Goal: Subscribe to service/newsletter

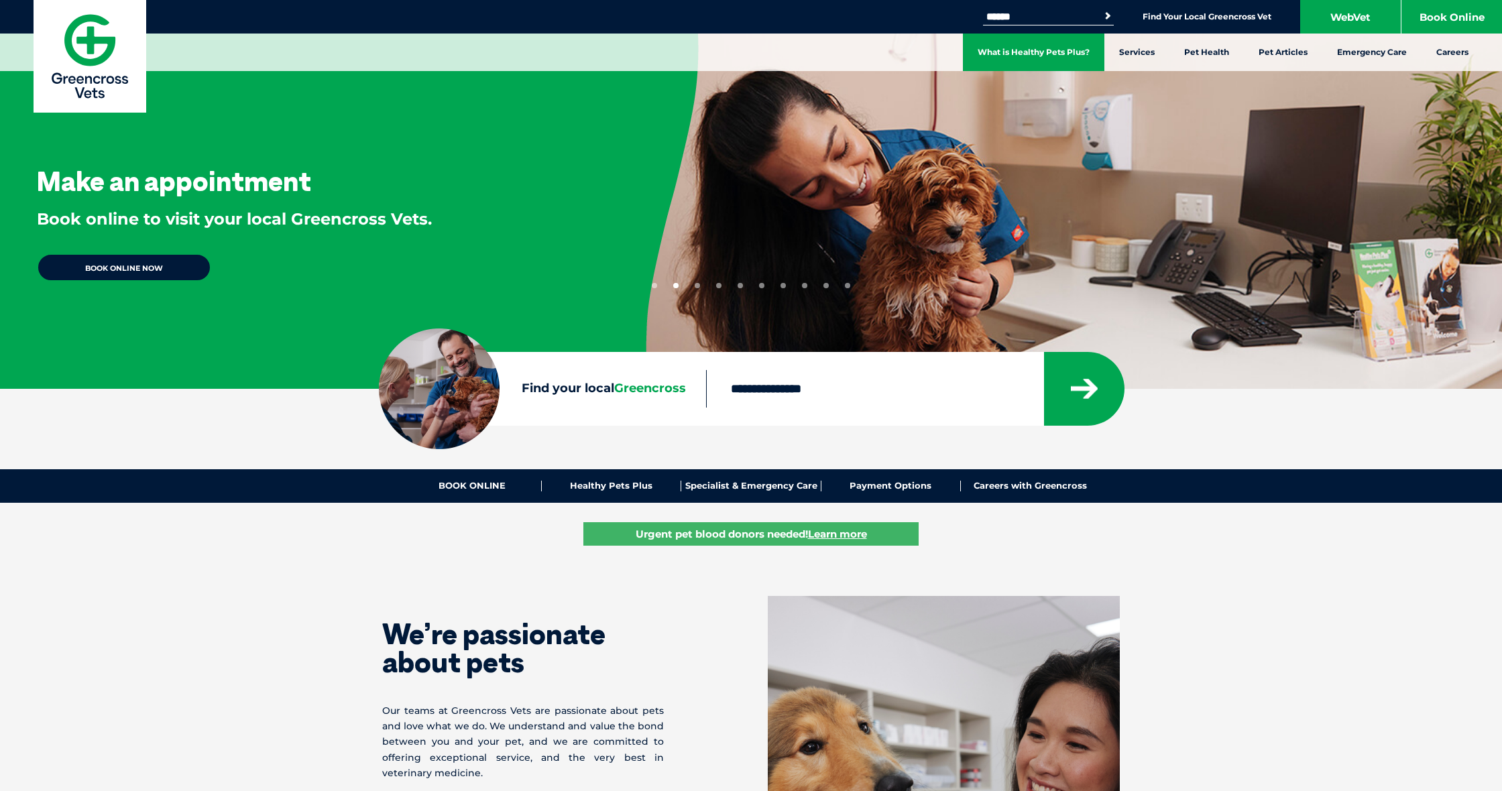
click at [1058, 57] on link "What is Healthy Pets Plus?" at bounding box center [1033, 53] width 141 height 38
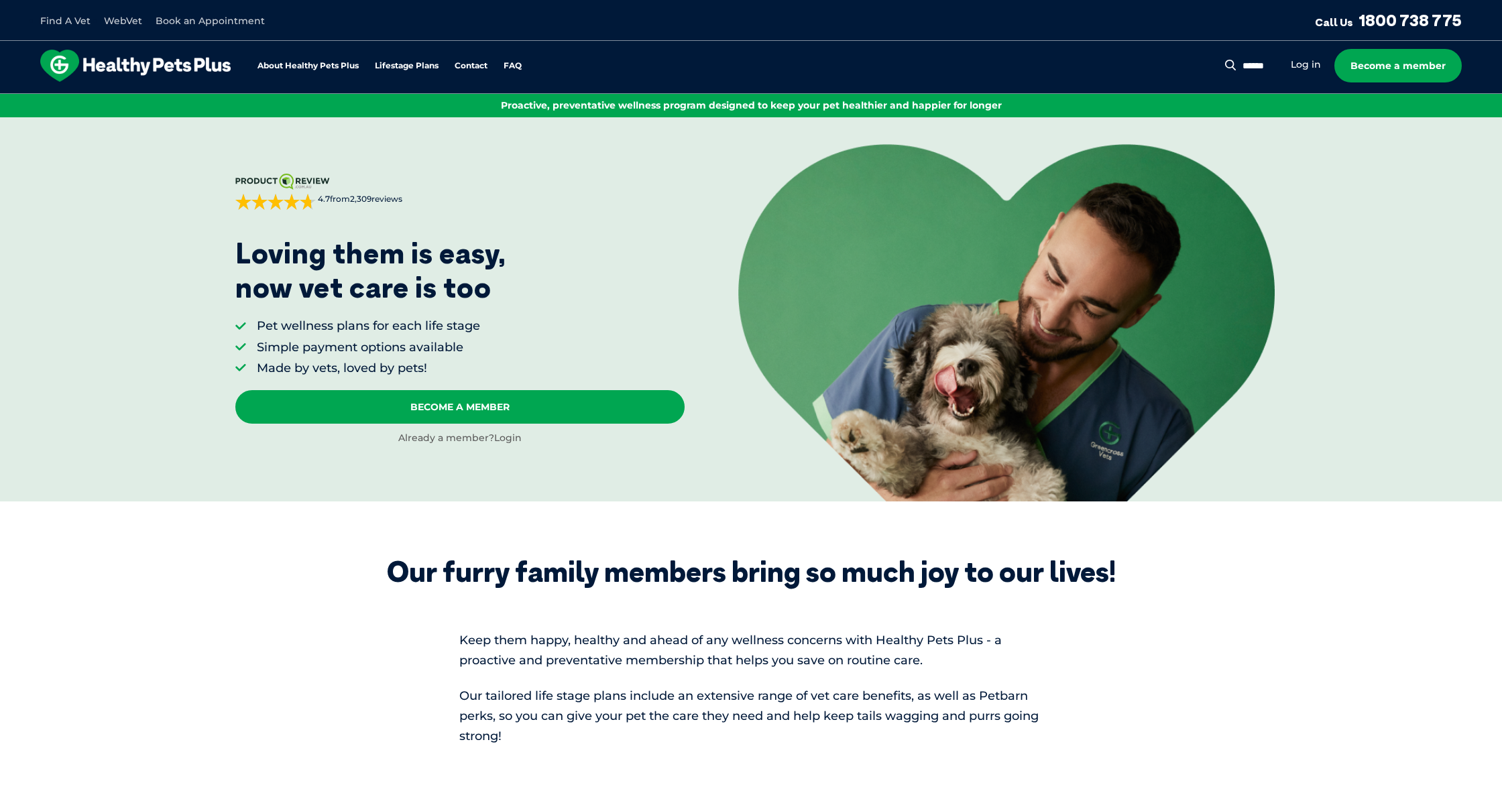
click at [504, 438] on link "Login" at bounding box center [507, 438] width 27 height 12
click at [1386, 60] on link "Become a member" at bounding box center [1397, 66] width 127 height 34
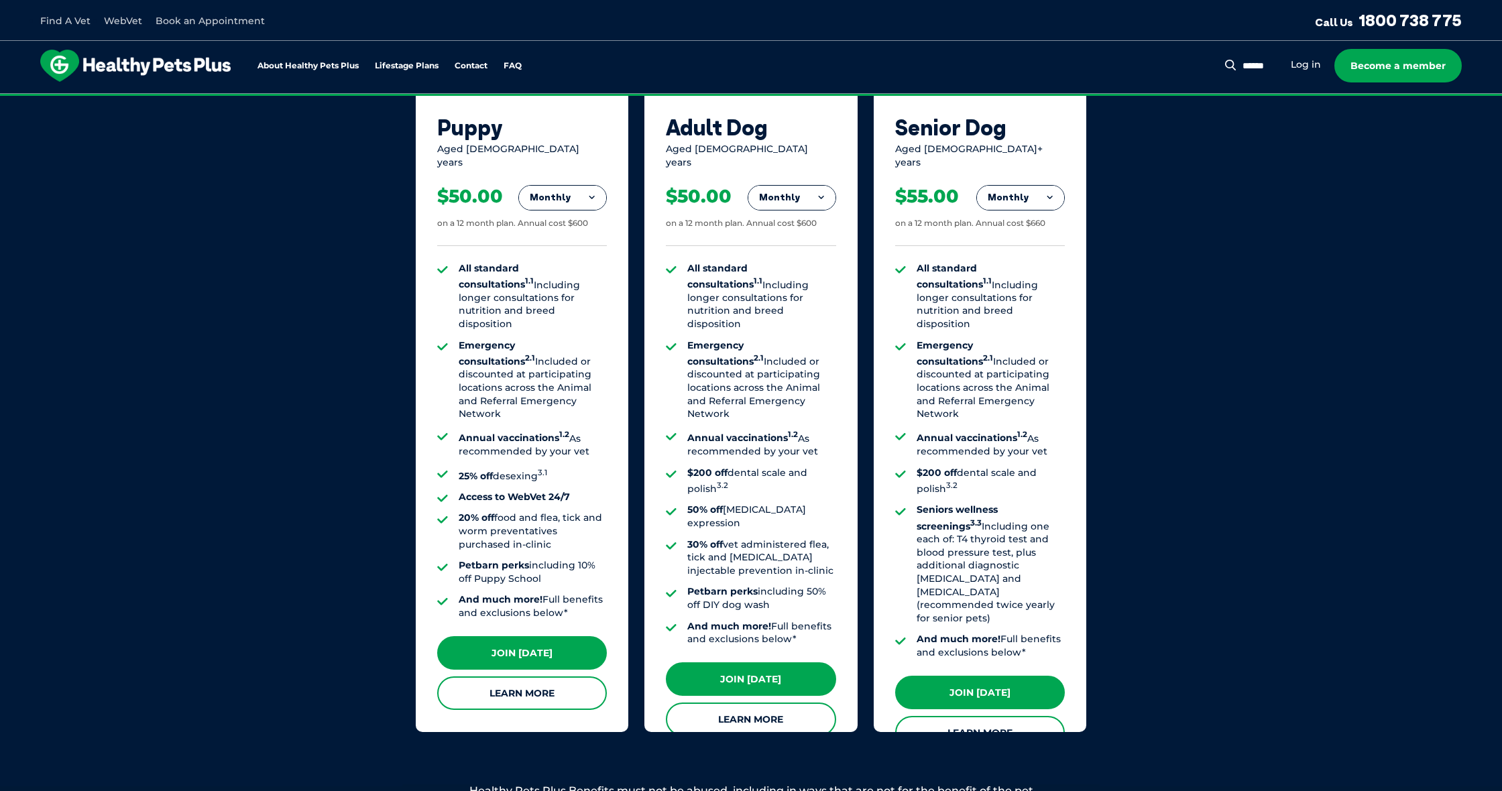
scroll to position [943, 0]
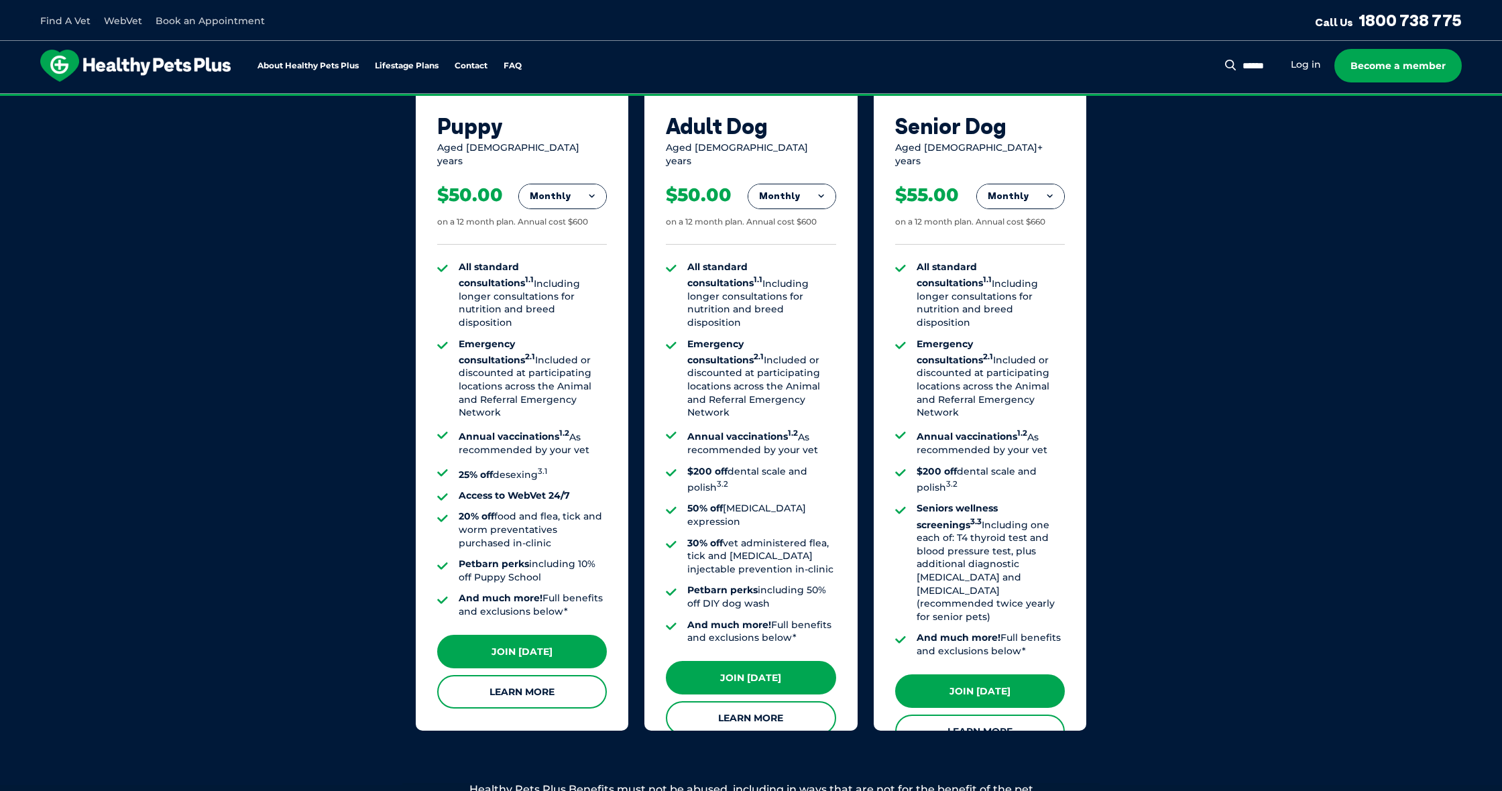
click at [784, 184] on button "Monthly" at bounding box center [791, 196] width 87 height 24
click at [795, 241] on li "Monthly" at bounding box center [791, 257] width 87 height 32
click at [782, 184] on button "Monthly" at bounding box center [791, 196] width 87 height 24
click at [796, 272] on li "Yearly" at bounding box center [791, 288] width 87 height 32
click at [793, 186] on button "Yearly" at bounding box center [791, 196] width 87 height 24
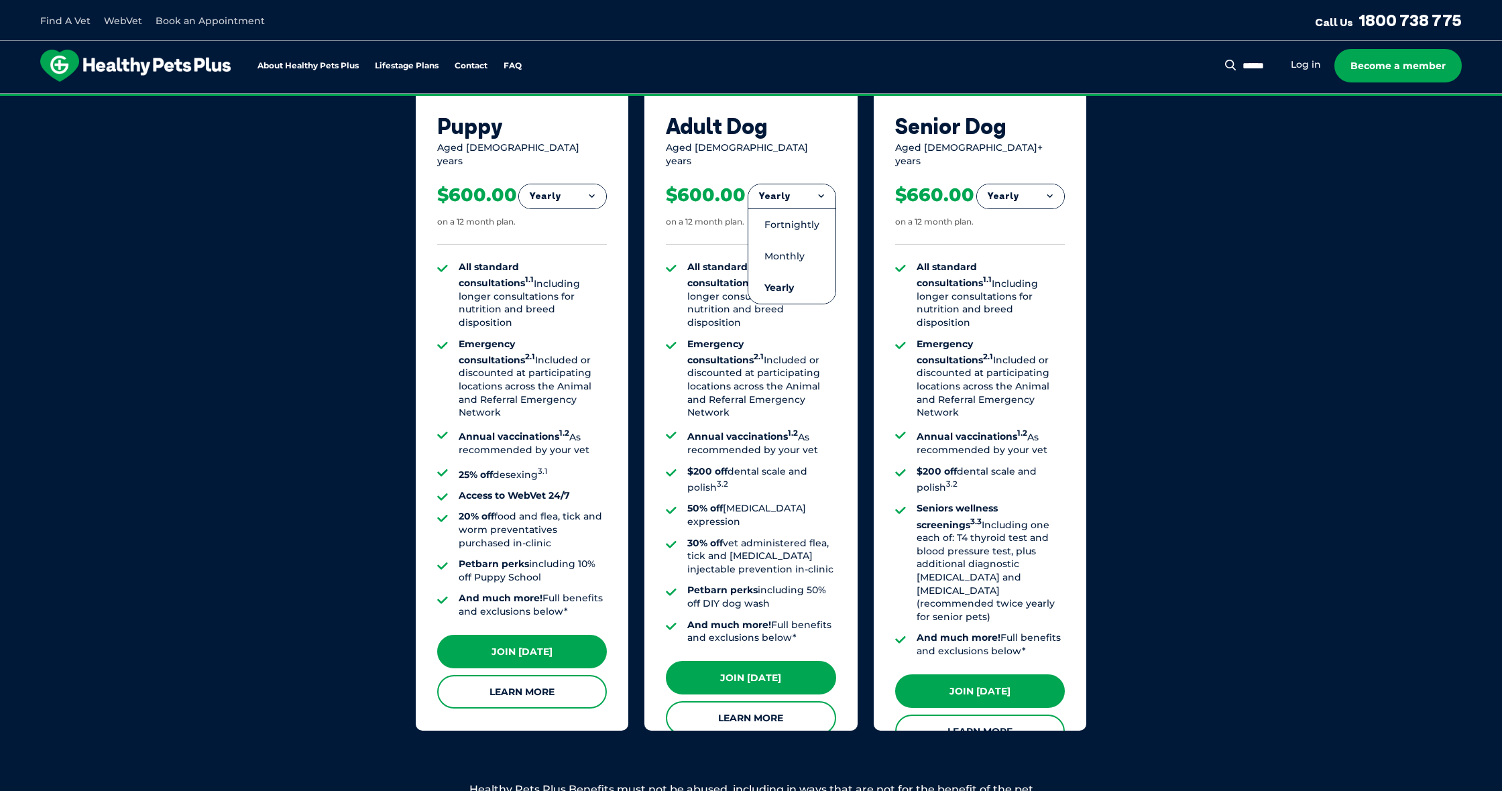
click at [800, 244] on li "Monthly" at bounding box center [791, 257] width 87 height 32
click at [790, 190] on button "Monthly" at bounding box center [791, 196] width 87 height 24
click at [788, 214] on li "Fortnightly" at bounding box center [791, 224] width 87 height 32
click at [786, 185] on button "Fortnightly" at bounding box center [788, 196] width 95 height 24
click at [812, 241] on li "Monthly" at bounding box center [788, 257] width 95 height 32
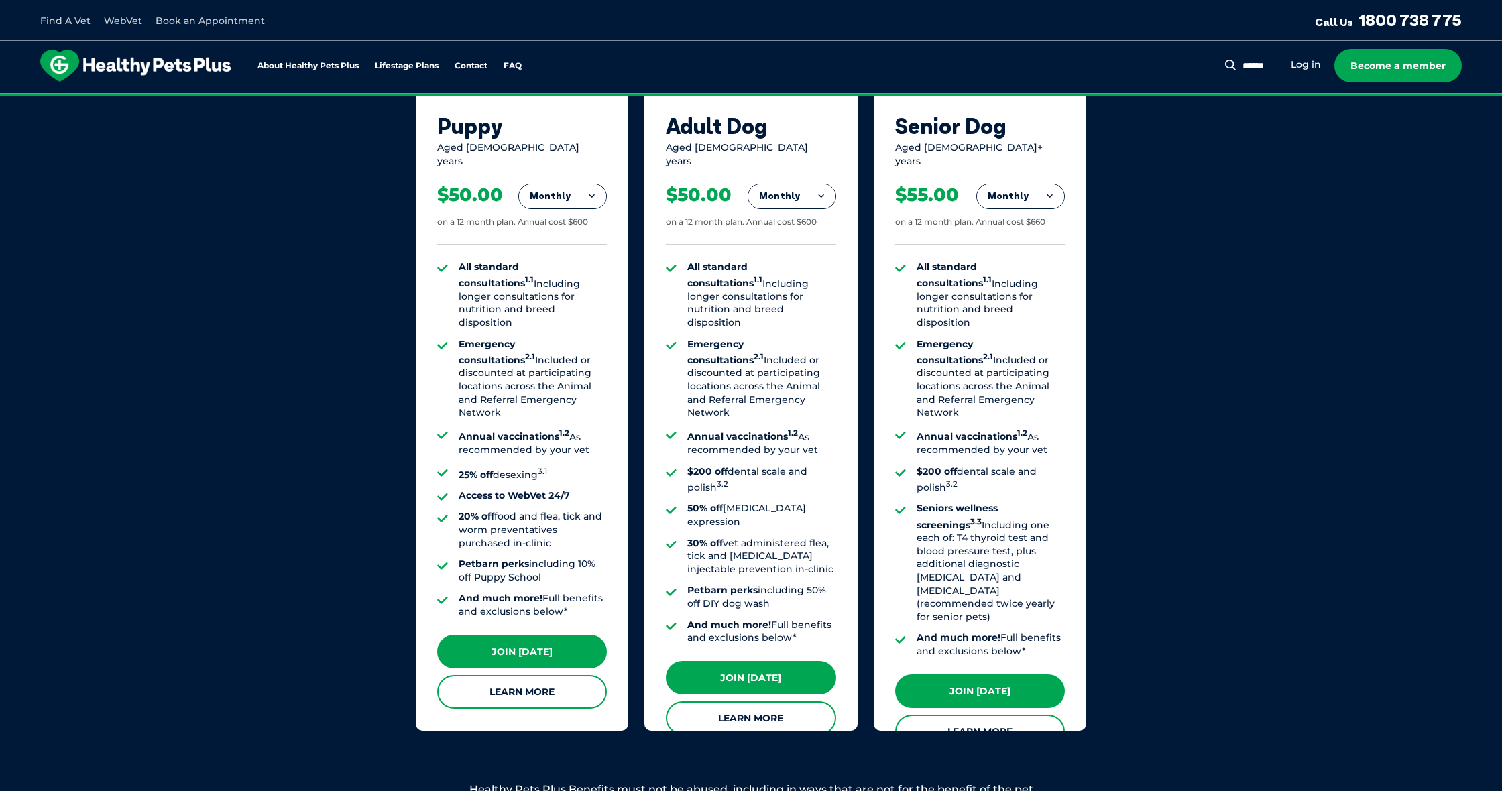
click at [1012, 184] on button "Monthly" at bounding box center [1020, 196] width 87 height 24
click at [1025, 215] on li "Fortnightly" at bounding box center [1020, 224] width 87 height 32
click at [1008, 184] on button "Fortnightly" at bounding box center [1016, 196] width 95 height 24
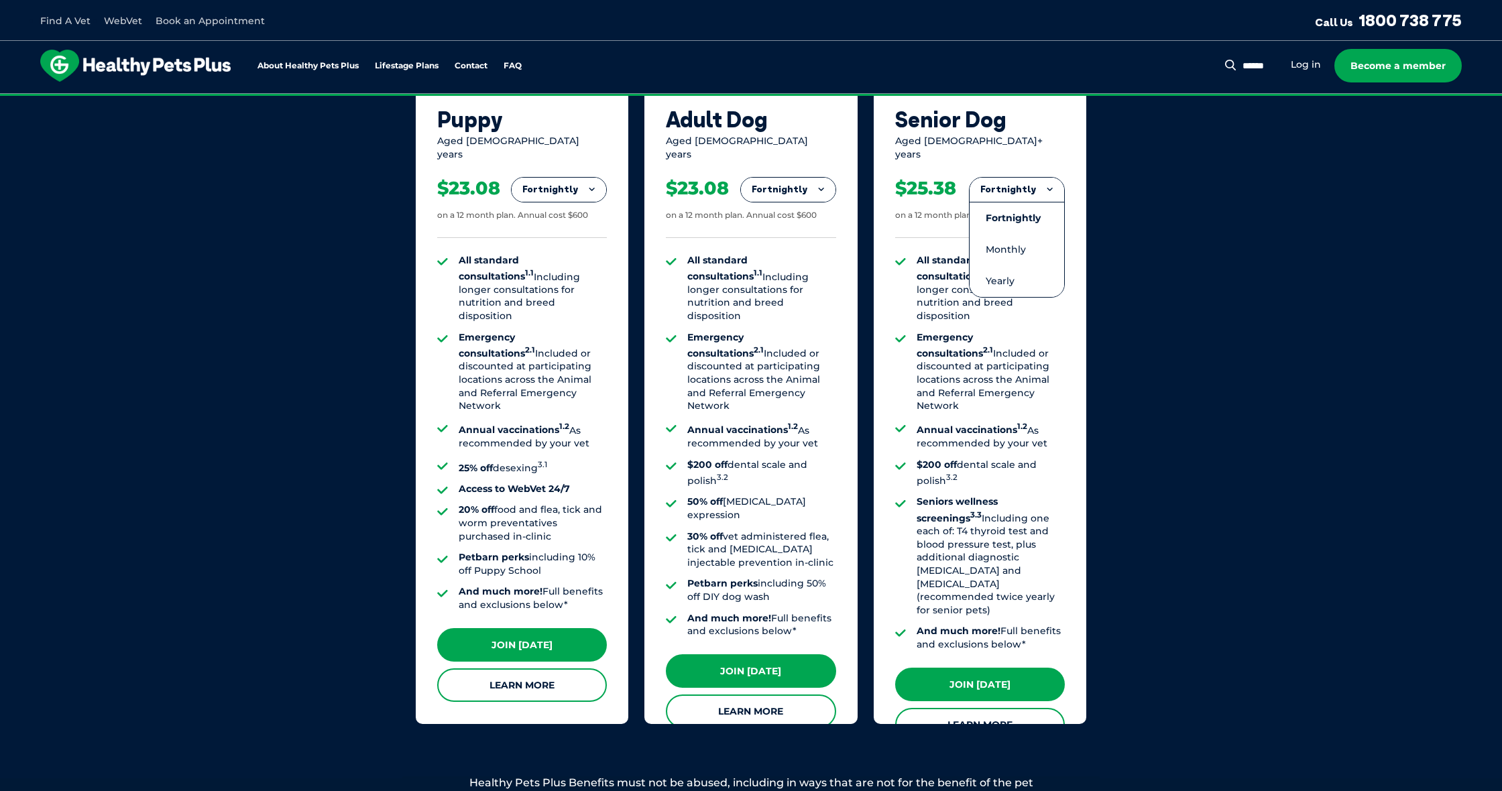
scroll to position [950, 1]
drag, startPoint x: 944, startPoint y: 265, endPoint x: 959, endPoint y: 253, distance: 19.2
click at [947, 263] on li "All standard consultations 1.1 Including longer consultations for nutrition and…" at bounding box center [990, 287] width 148 height 69
drag, startPoint x: 932, startPoint y: 202, endPoint x: 957, endPoint y: 195, distance: 26.3
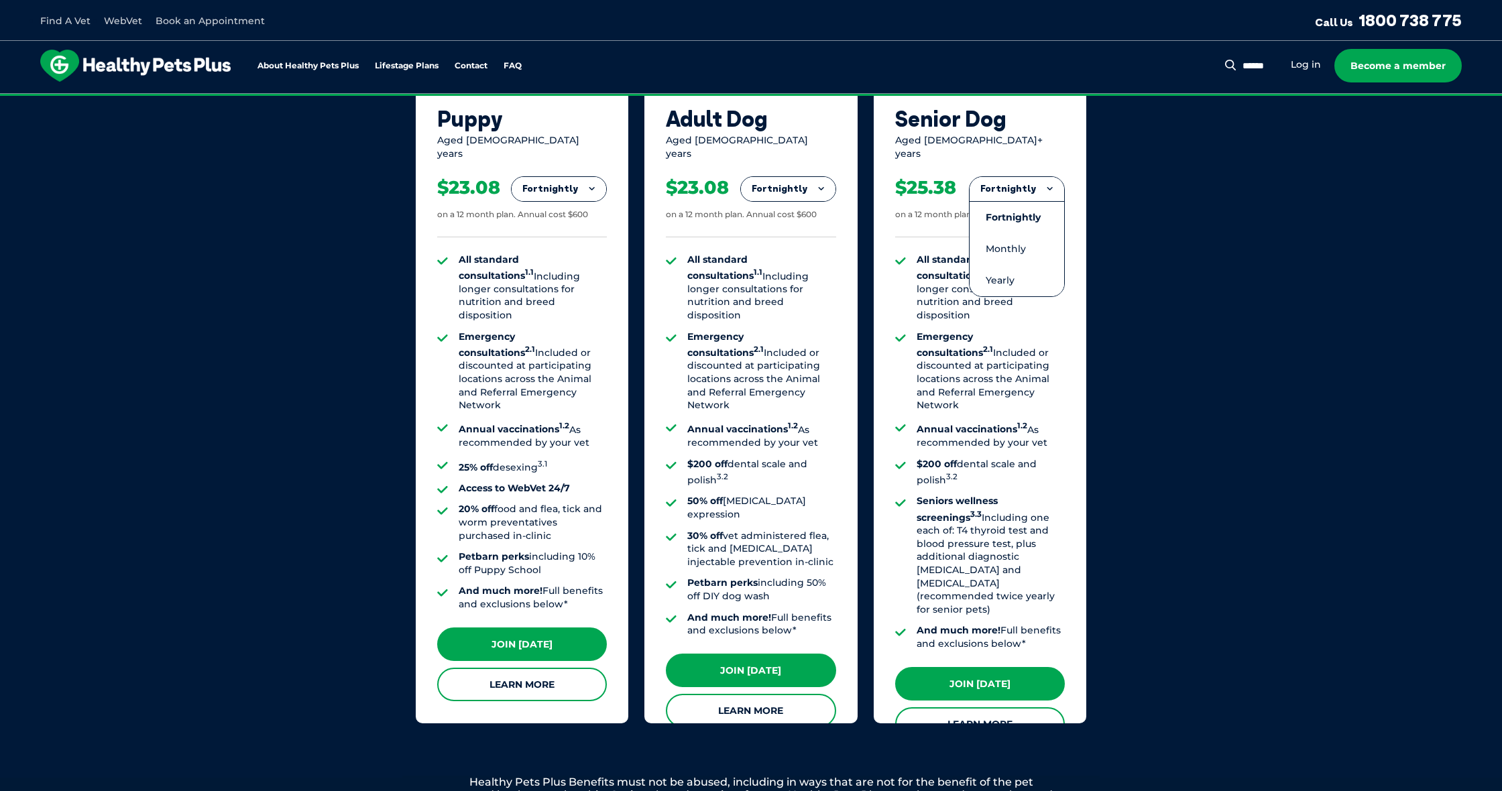
click at [936, 209] on div "on a 12 month plan. Annual cost $660" at bounding box center [970, 214] width 150 height 11
click at [1029, 270] on li "Yearly" at bounding box center [1016, 281] width 95 height 32
click at [1026, 179] on button "Yearly" at bounding box center [1020, 189] width 87 height 24
click at [1016, 233] on li "Monthly" at bounding box center [1020, 249] width 87 height 32
click at [968, 667] on link "Join Today" at bounding box center [980, 684] width 170 height 34
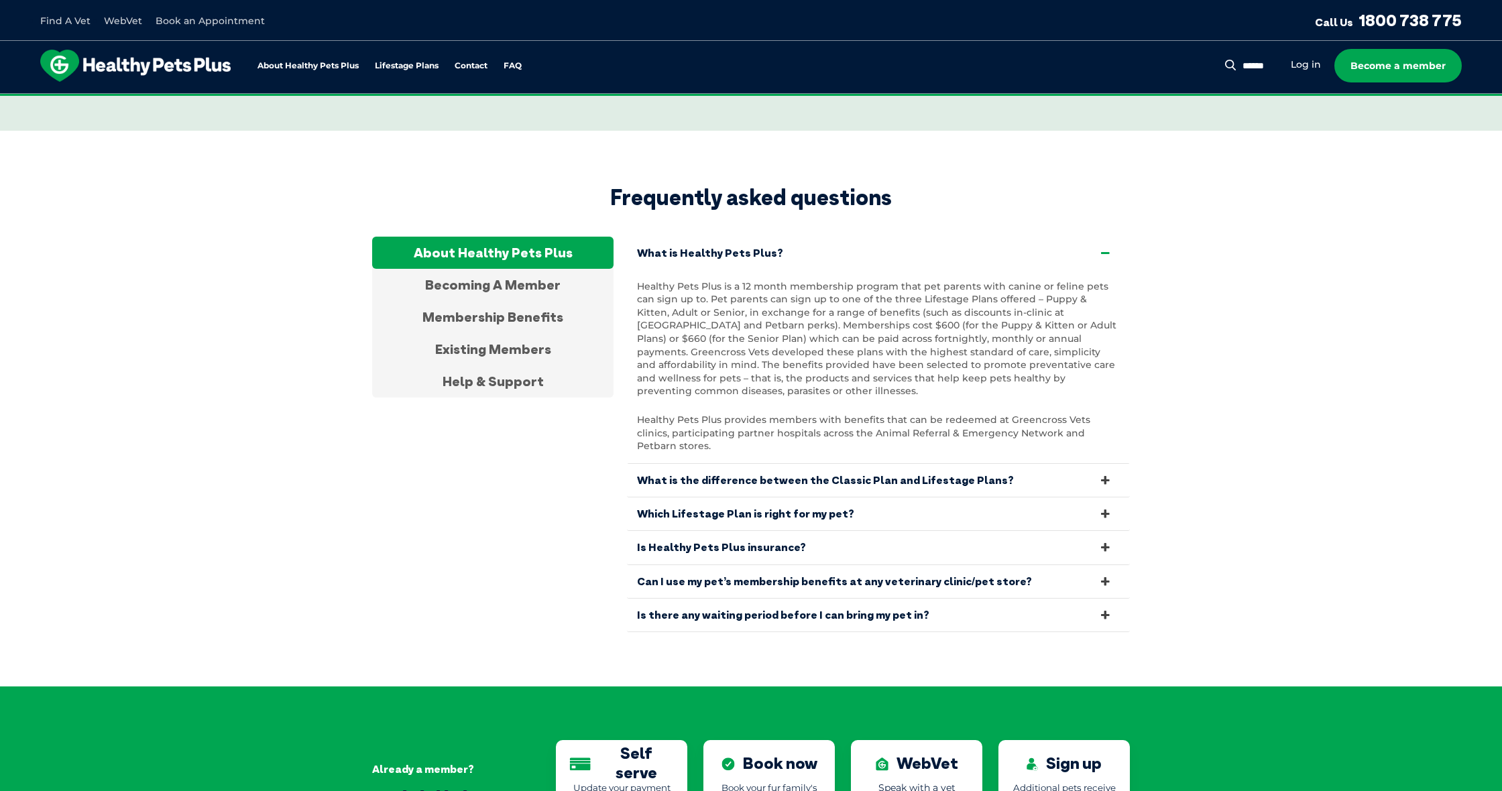
scroll to position [2440, 0]
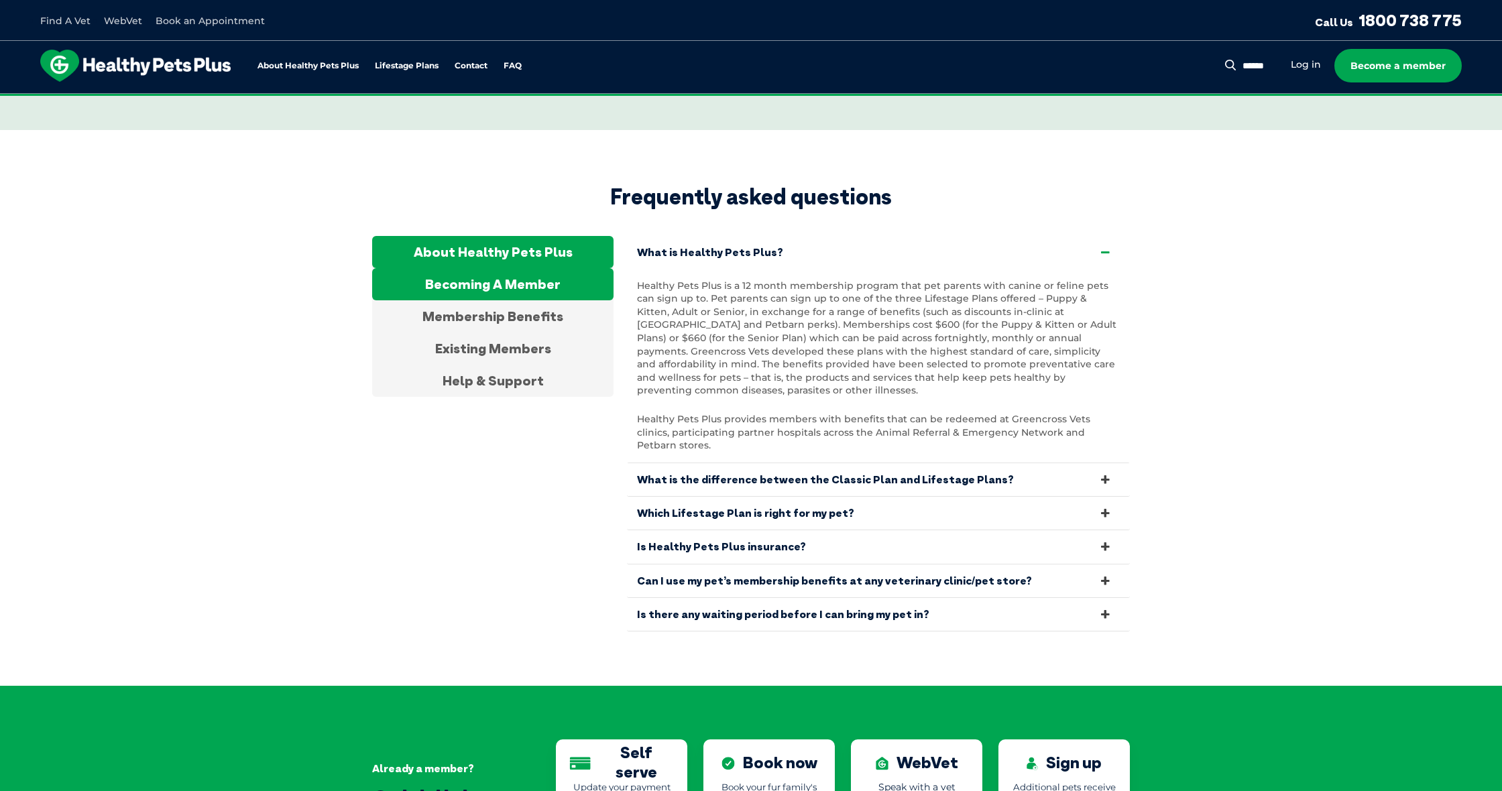
click at [543, 268] on div "Becoming A Member" at bounding box center [492, 284] width 241 height 32
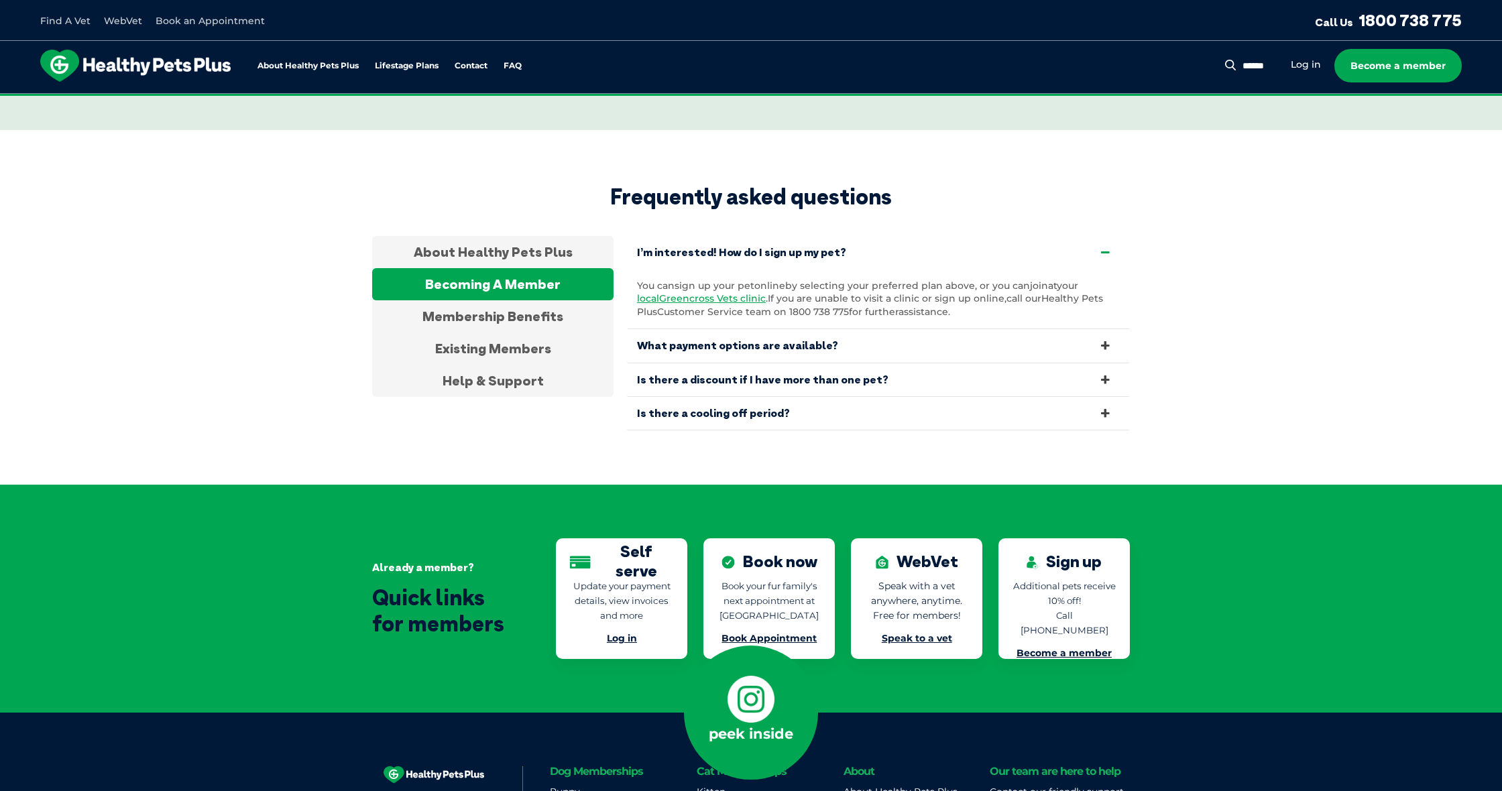
click at [655, 329] on link "What payment options are available?" at bounding box center [878, 345] width 503 height 33
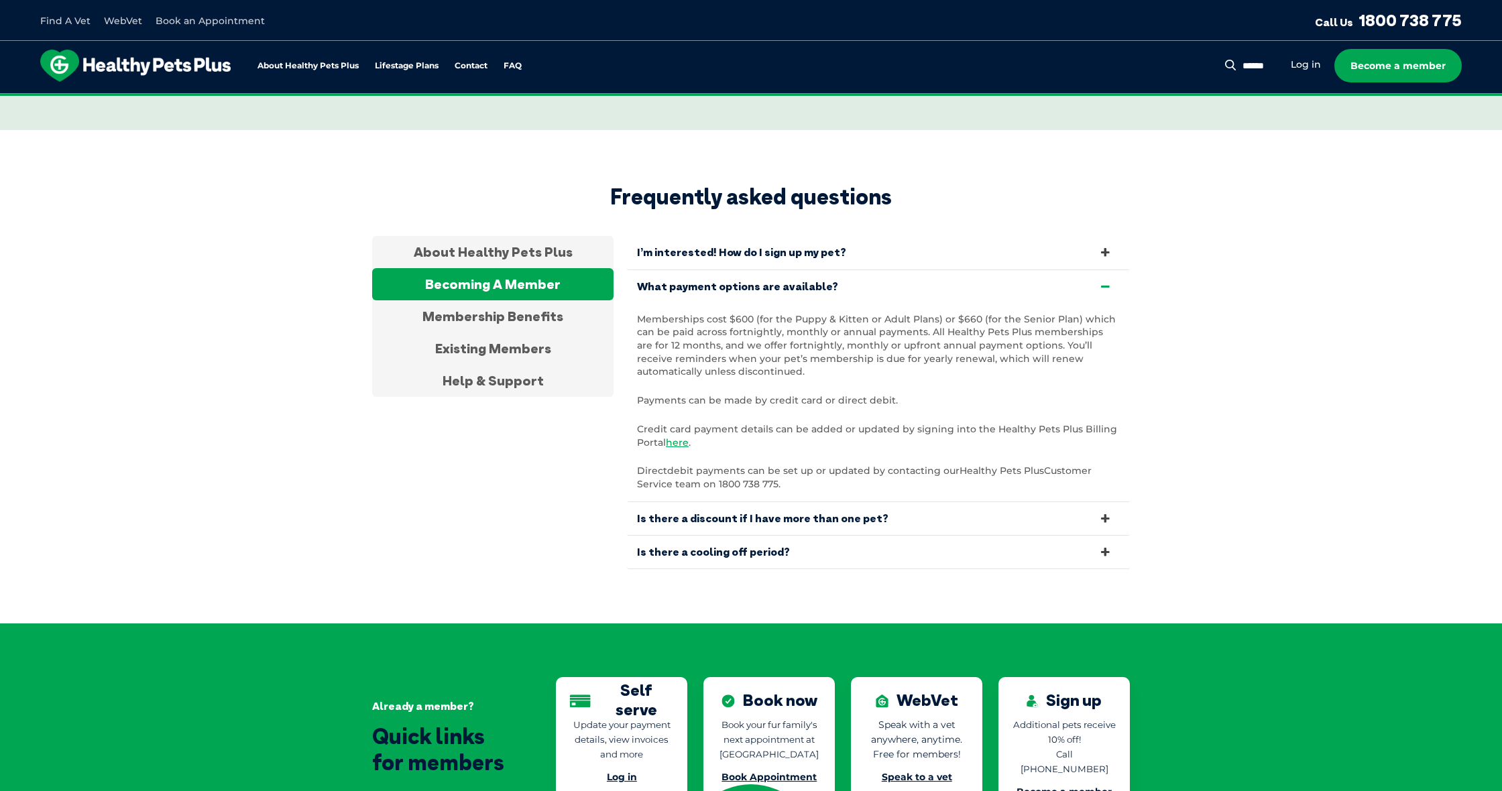
click at [711, 270] on link "What payment options are available?" at bounding box center [878, 286] width 503 height 33
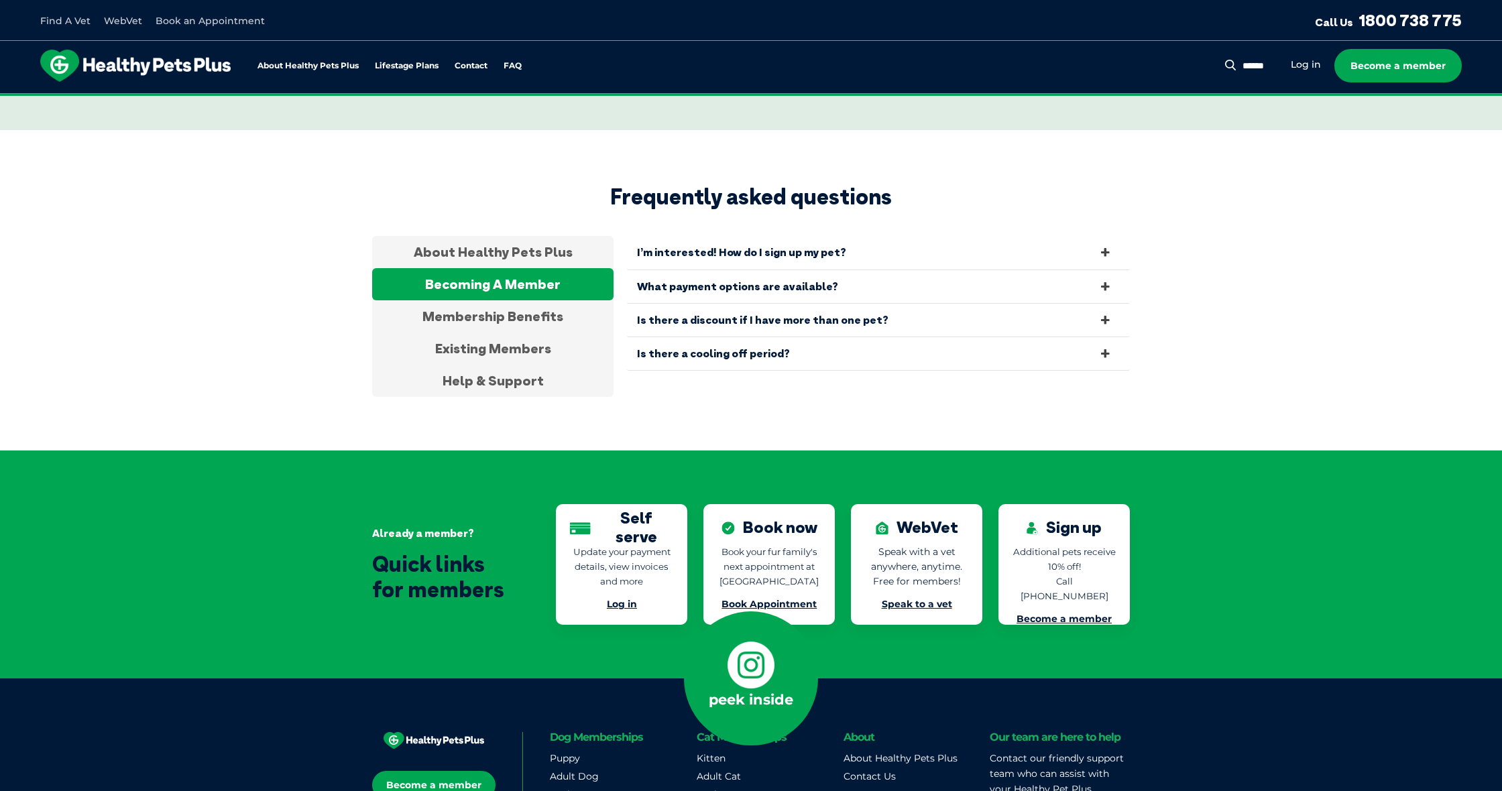
click at [751, 304] on link "Is there a discount if I have more than one pet?" at bounding box center [878, 320] width 503 height 33
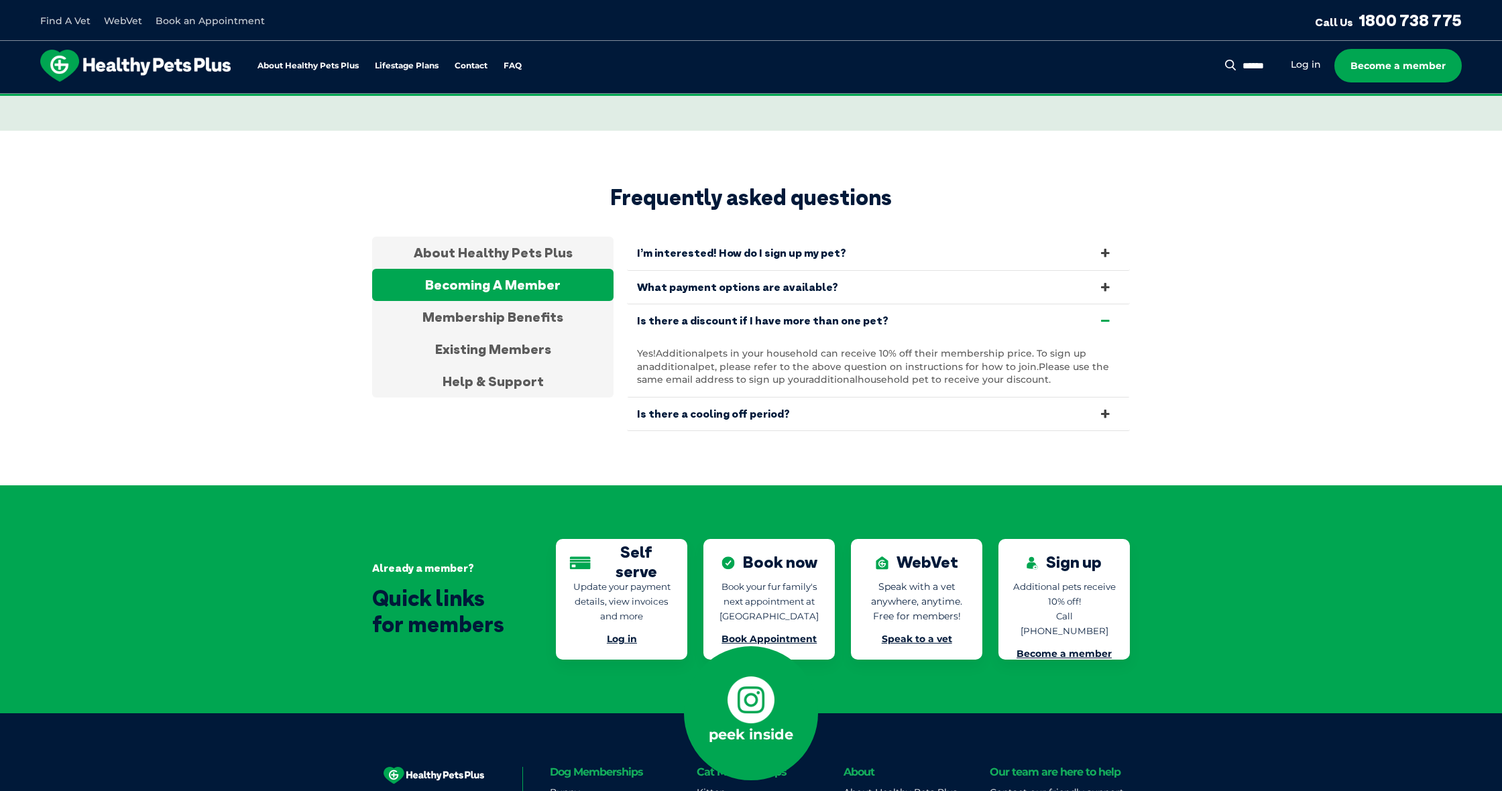
click at [751, 304] on link "Is there a discount if I have more than one pet?" at bounding box center [878, 320] width 503 height 33
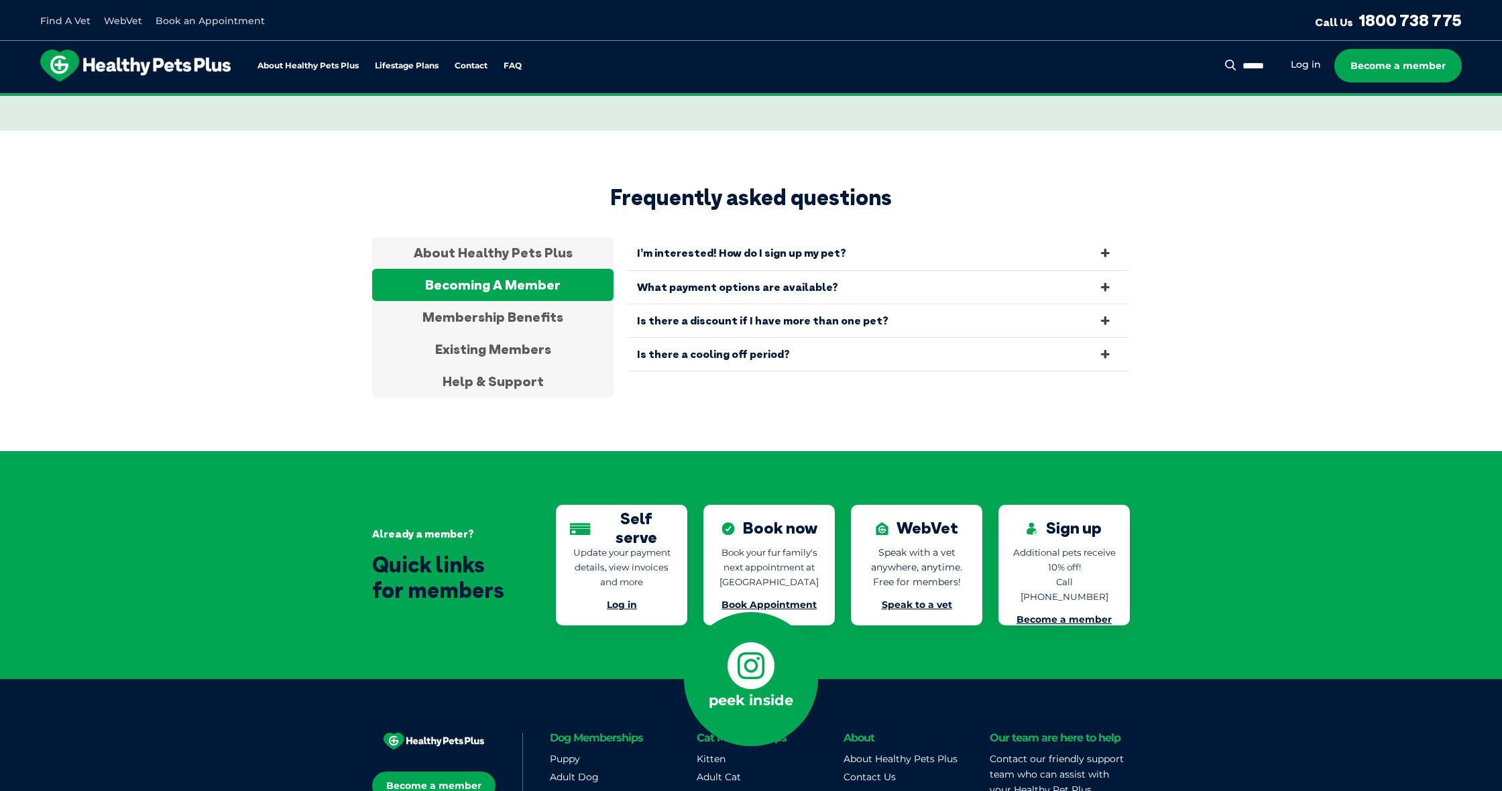
click at [719, 338] on link "Is there a cooling off period?" at bounding box center [878, 354] width 503 height 33
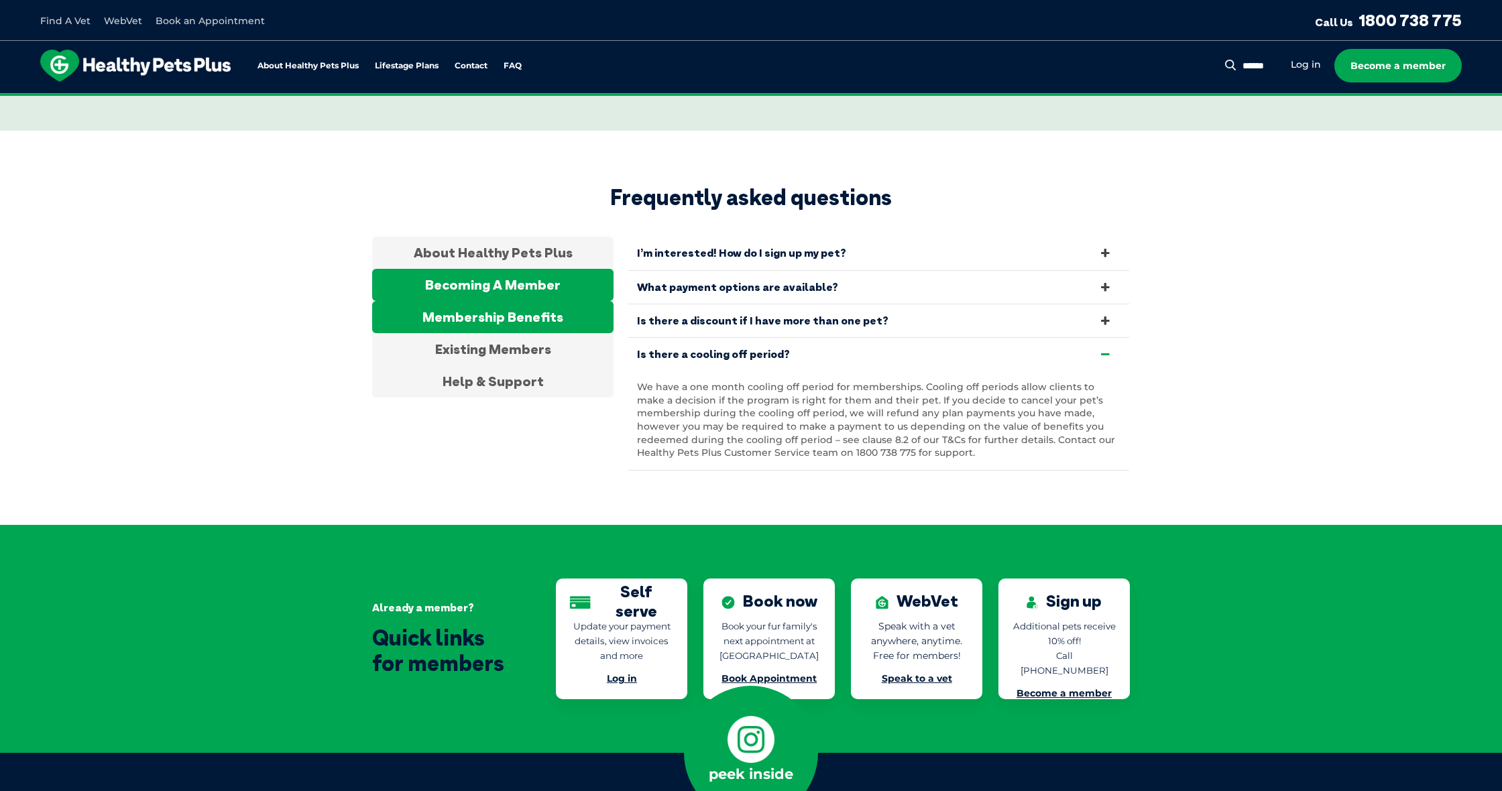
drag, startPoint x: 503, startPoint y: 281, endPoint x: 525, endPoint y: 274, distance: 22.5
click at [503, 301] on div "Membership Benefits" at bounding box center [492, 317] width 241 height 32
